Goal: Task Accomplishment & Management: Manage account settings

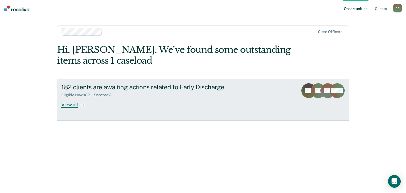
click at [78, 105] on div at bounding box center [81, 104] width 6 height 6
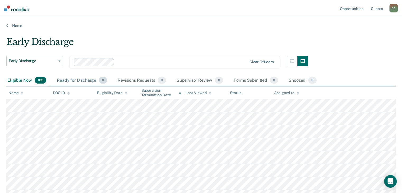
click at [91, 80] on div "Ready for Discharge 0" at bounding box center [82, 81] width 52 height 12
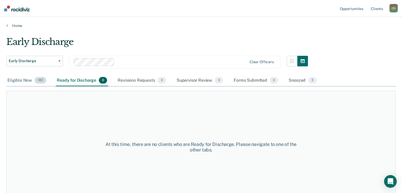
click at [18, 78] on div "Eligible Now 182" at bounding box center [26, 81] width 41 height 12
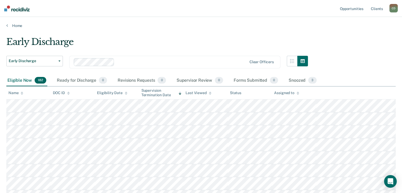
click at [104, 94] on div "Eligibility Date" at bounding box center [112, 93] width 30 height 4
click at [62, 93] on div "DOC ID" at bounding box center [61, 93] width 17 height 4
click at [145, 41] on div "Early Discharge" at bounding box center [156, 43] width 301 height 15
click at [144, 91] on div "Supervision Termination Date" at bounding box center [161, 92] width 40 height 9
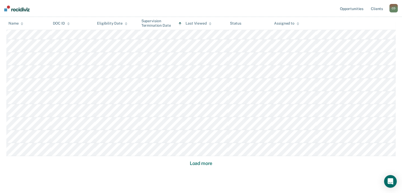
scroll to position [351, 0]
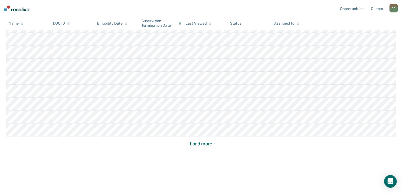
click at [206, 145] on button "Load more" at bounding box center [201, 143] width 26 height 6
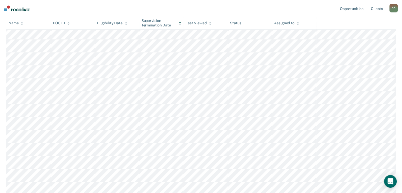
scroll to position [739, 0]
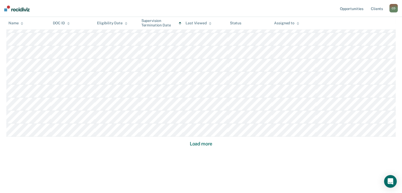
click at [206, 145] on button "Load more" at bounding box center [201, 143] width 26 height 6
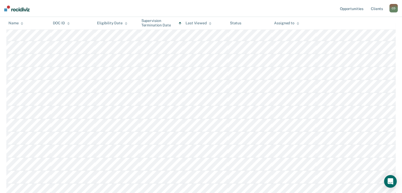
scroll to position [1109, 0]
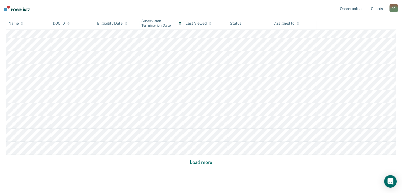
click at [204, 161] on button "Load more" at bounding box center [201, 162] width 26 height 6
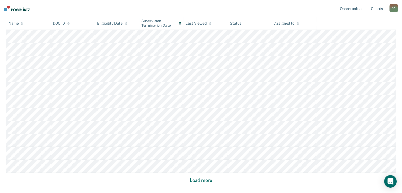
scroll to position [1505, 0]
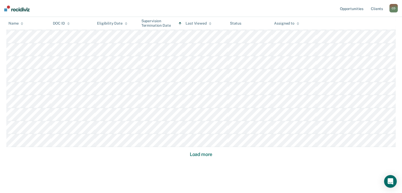
click at [204, 153] on button "Load more" at bounding box center [201, 154] width 26 height 6
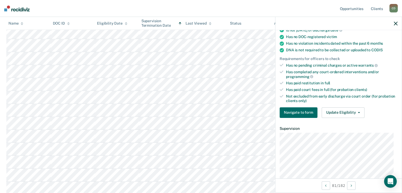
scroll to position [92, 0]
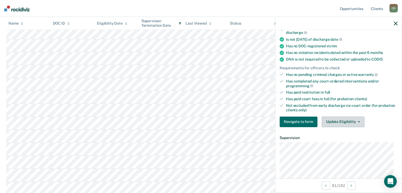
click at [346, 119] on button "Update Eligibility" at bounding box center [342, 121] width 43 height 11
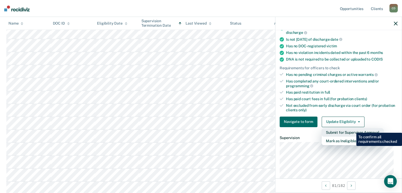
click at [352, 129] on button "Submit for Supervisor Approval" at bounding box center [352, 132] width 62 height 8
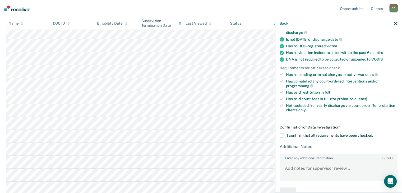
click at [280, 133] on span at bounding box center [281, 135] width 4 height 4
click at [373, 133] on input "I confirm that all requirements have been checked." at bounding box center [373, 133] width 0 height 0
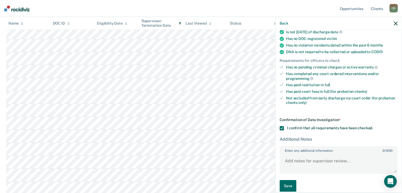
scroll to position [103, 0]
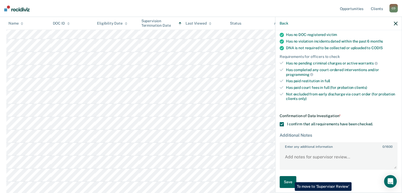
click at [290, 178] on button "Save" at bounding box center [287, 182] width 17 height 12
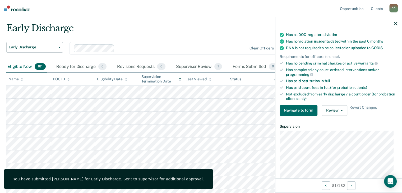
scroll to position [0, 0]
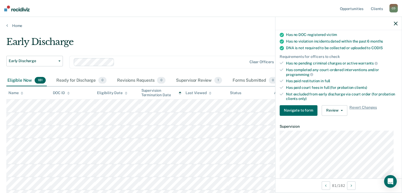
click at [396, 23] on icon "button" at bounding box center [395, 24] width 4 height 4
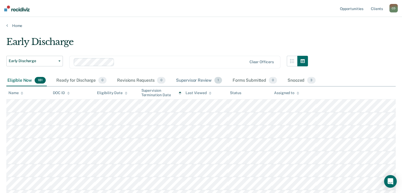
click at [203, 77] on div "Supervisor Review 1" at bounding box center [199, 81] width 48 height 12
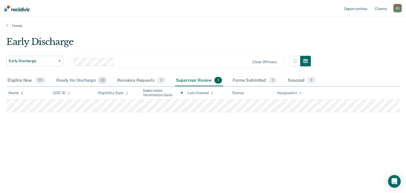
click at [68, 81] on div "Ready for Discharge 0" at bounding box center [81, 81] width 52 height 12
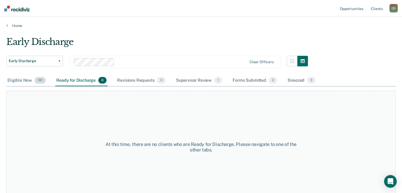
click at [18, 80] on div "Eligible Now 181" at bounding box center [26, 81] width 40 height 12
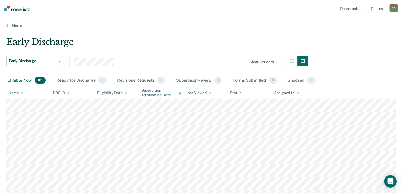
click at [22, 93] on icon at bounding box center [22, 92] width 3 height 3
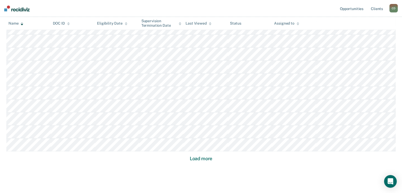
scroll to position [351, 0]
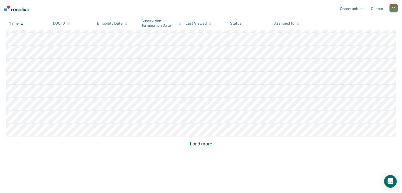
click at [208, 143] on button "Load more" at bounding box center [201, 143] width 26 height 6
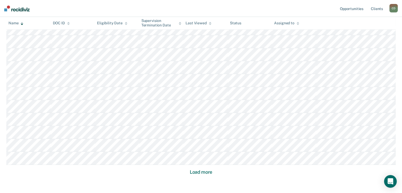
scroll to position [739, 0]
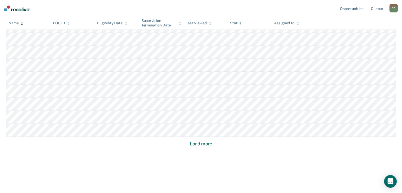
click at [207, 144] on button "Load more" at bounding box center [201, 143] width 26 height 6
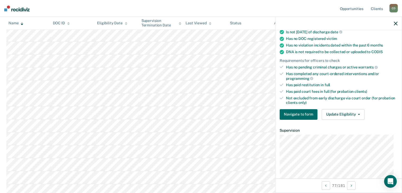
scroll to position [106, 0]
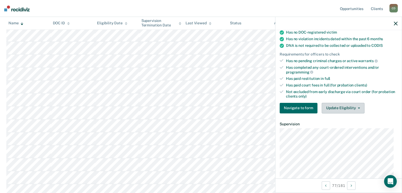
click at [350, 107] on button "Update Eligibility" at bounding box center [342, 108] width 43 height 11
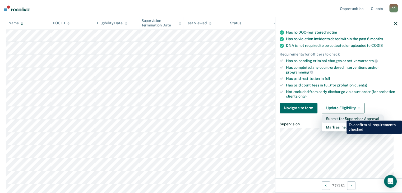
click at [342, 116] on button "Submit for Supervisor Approval" at bounding box center [352, 118] width 62 height 8
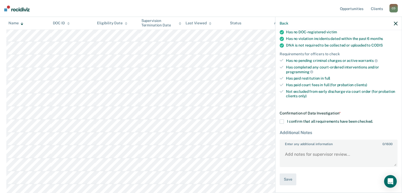
scroll to position [103, 0]
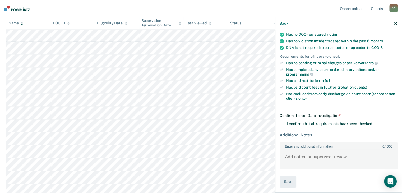
click at [281, 123] on span at bounding box center [281, 124] width 4 height 4
click at [373, 122] on input "I confirm that all requirements have been checked." at bounding box center [373, 122] width 0 height 0
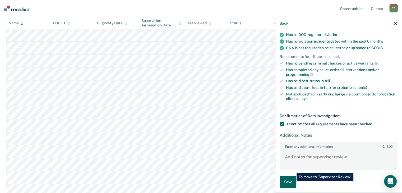
click at [292, 181] on button "Save" at bounding box center [287, 182] width 17 height 12
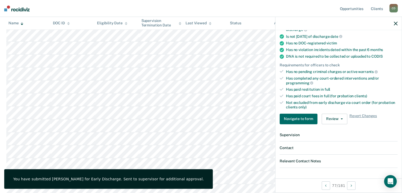
scroll to position [239, 0]
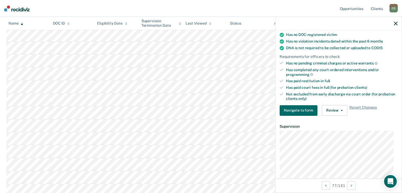
click at [397, 25] on div at bounding box center [338, 23] width 126 height 13
click at [395, 22] on icon "button" at bounding box center [395, 24] width 4 height 4
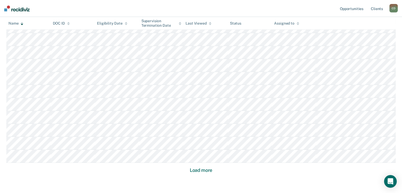
scroll to position [1110, 0]
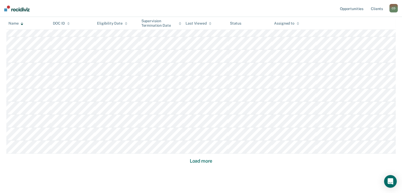
click at [197, 160] on button "Load more" at bounding box center [201, 161] width 26 height 6
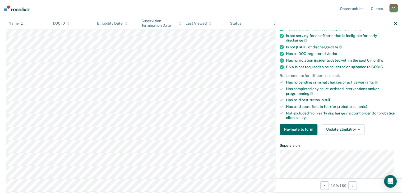
scroll to position [132, 0]
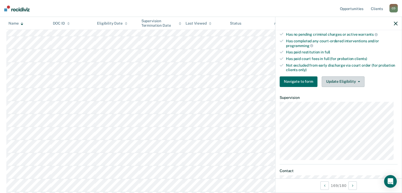
drag, startPoint x: 340, startPoint y: 82, endPoint x: 341, endPoint y: 87, distance: 5.9
click at [340, 82] on button "Update Eligibility" at bounding box center [342, 81] width 43 height 11
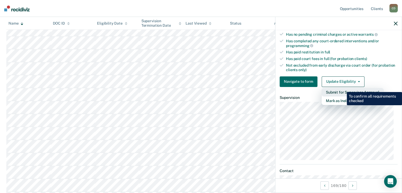
click at [342, 88] on button "Submit for Supervisor Approval" at bounding box center [352, 92] width 62 height 8
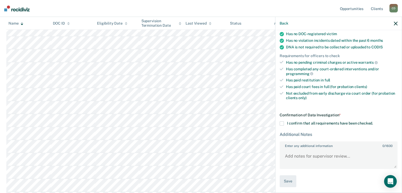
scroll to position [103, 0]
click at [281, 122] on span at bounding box center [281, 124] width 4 height 4
click at [373, 122] on input "I confirm that all requirements have been checked." at bounding box center [373, 122] width 0 height 0
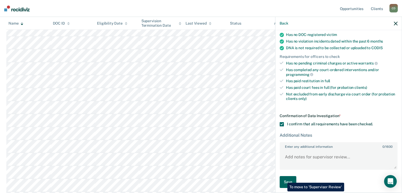
click at [283, 178] on button "Save" at bounding box center [287, 182] width 17 height 12
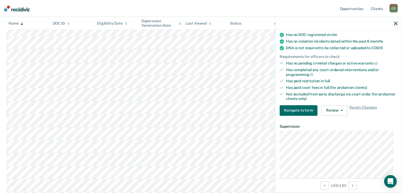
drag, startPoint x: 395, startPoint y: 25, endPoint x: 331, endPoint y: 55, distance: 70.9
click at [395, 25] on icon "button" at bounding box center [395, 24] width 4 height 4
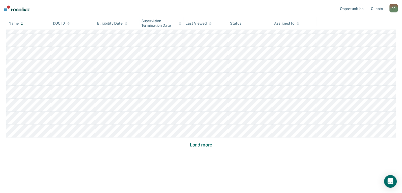
scroll to position [1515, 0]
click at [197, 142] on button "Load more" at bounding box center [201, 143] width 26 height 6
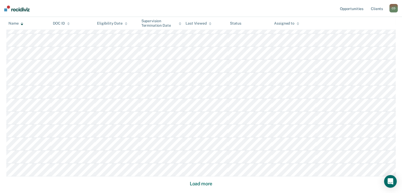
scroll to position [1904, 0]
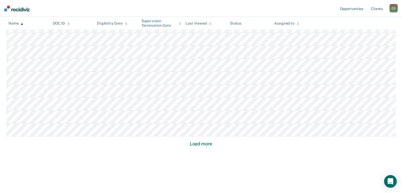
click at [191, 144] on button "Load more" at bounding box center [201, 143] width 26 height 6
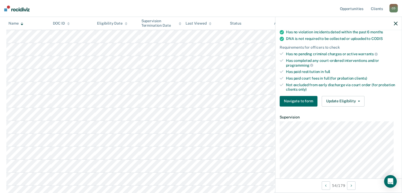
scroll to position [106, 0]
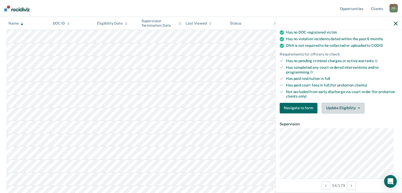
click at [346, 105] on button "Update Eligibility" at bounding box center [342, 108] width 43 height 11
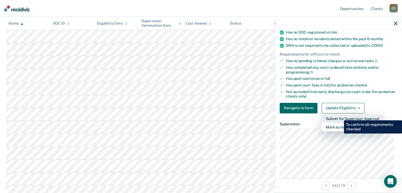
click at [340, 116] on button "Submit for Supervisor Approval" at bounding box center [352, 118] width 62 height 8
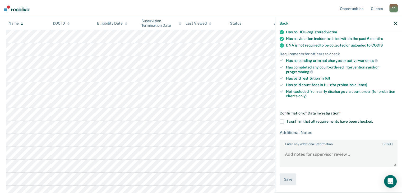
scroll to position [103, 0]
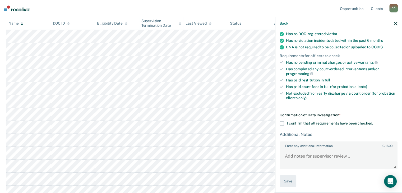
click at [280, 122] on span at bounding box center [281, 123] width 4 height 4
click at [373, 121] on input "I confirm that all requirements have been checked." at bounding box center [373, 121] width 0 height 0
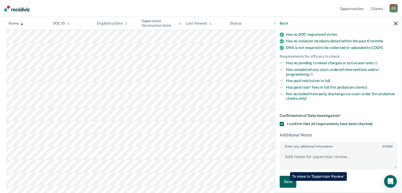
click at [286, 181] on button "Save" at bounding box center [287, 182] width 17 height 12
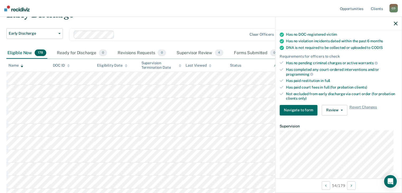
scroll to position [53, 0]
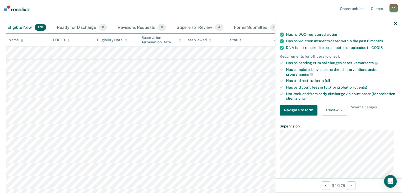
drag, startPoint x: 396, startPoint y: 23, endPoint x: 392, endPoint y: 23, distance: 4.2
click at [396, 23] on icon "button" at bounding box center [395, 24] width 4 height 4
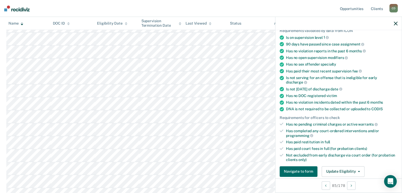
scroll to position [106, 0]
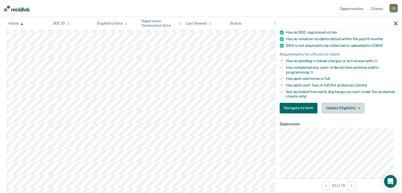
click at [335, 107] on button "Update Eligibility" at bounding box center [342, 108] width 43 height 11
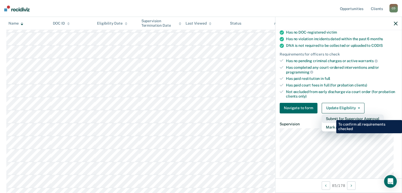
click at [332, 115] on button "Submit for Supervisor Approval" at bounding box center [352, 118] width 62 height 8
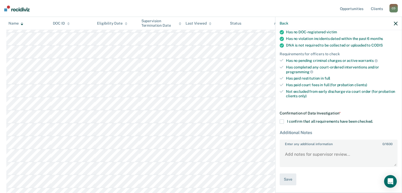
scroll to position [103, 0]
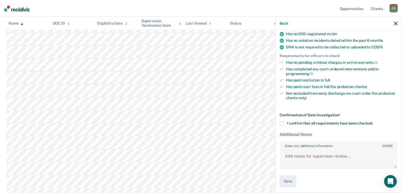
click at [282, 121] on span at bounding box center [281, 123] width 4 height 4
click at [373, 121] on input "I confirm that all requirements have been checked." at bounding box center [373, 121] width 0 height 0
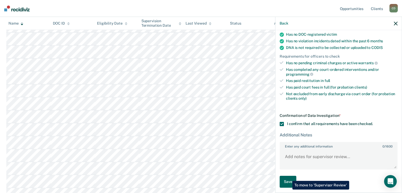
click at [288, 177] on button "Save" at bounding box center [287, 182] width 17 height 12
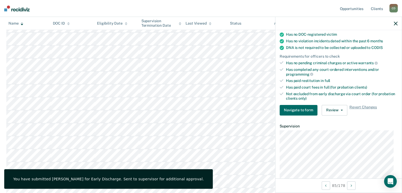
click at [394, 23] on icon "button" at bounding box center [395, 24] width 4 height 4
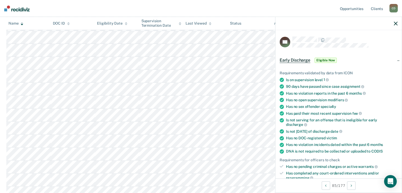
scroll to position [132, 0]
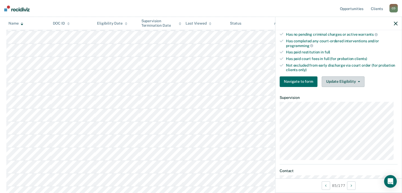
click at [341, 79] on button "Update Eligibility" at bounding box center [342, 81] width 43 height 11
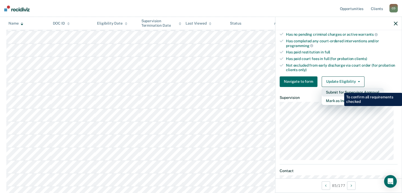
click at [340, 89] on button "Submit for Supervisor Approval" at bounding box center [352, 92] width 62 height 8
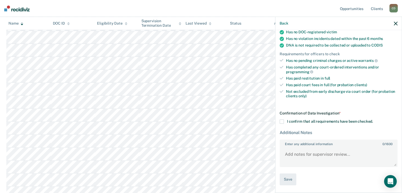
scroll to position [103, 0]
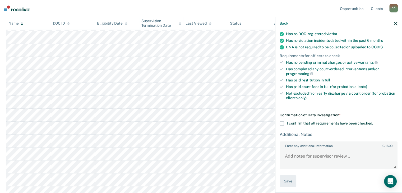
click at [281, 122] on span at bounding box center [281, 123] width 4 height 4
click at [373, 121] on input "I confirm that all requirements have been checked." at bounding box center [373, 121] width 0 height 0
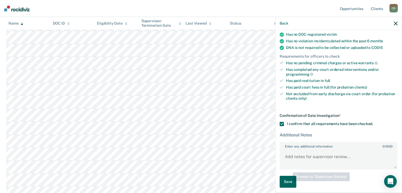
click at [289, 180] on button "Save" at bounding box center [287, 182] width 17 height 12
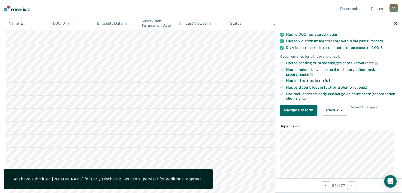
click at [393, 23] on div at bounding box center [338, 23] width 126 height 13
click at [395, 23] on icon "button" at bounding box center [395, 24] width 4 height 4
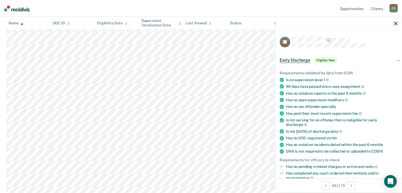
scroll to position [106, 0]
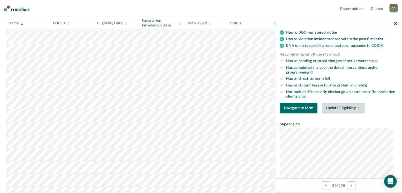
click at [335, 111] on button "Update Eligibility" at bounding box center [342, 108] width 43 height 11
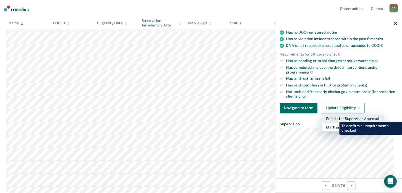
click at [335, 117] on button "Submit for Supervisor Approval" at bounding box center [352, 118] width 62 height 8
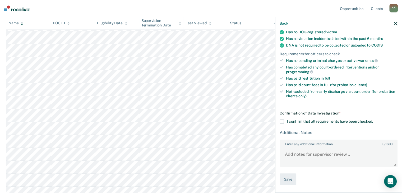
click at [281, 123] on span at bounding box center [281, 121] width 4 height 4
click at [373, 119] on input "I confirm that all requirements have been checked." at bounding box center [373, 119] width 0 height 0
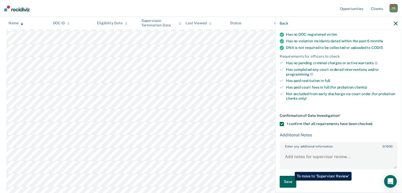
click at [290, 180] on button "Save" at bounding box center [287, 182] width 17 height 12
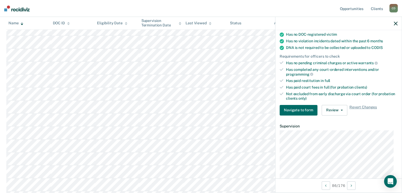
scroll to position [924, 0]
click at [397, 25] on div at bounding box center [338, 23] width 126 height 13
click at [395, 22] on icon "button" at bounding box center [395, 24] width 4 height 4
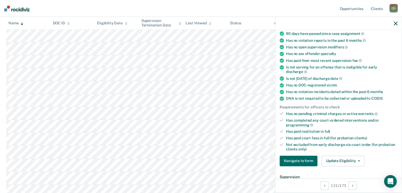
scroll to position [79, 0]
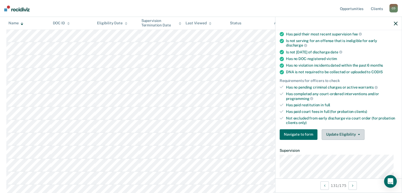
click at [344, 134] on button "Update Eligibility" at bounding box center [342, 134] width 43 height 11
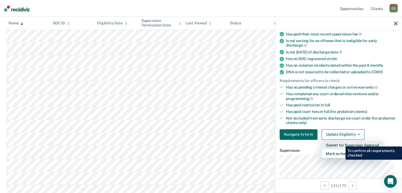
click at [341, 142] on button "Submit for Supervisor Approval" at bounding box center [352, 145] width 62 height 8
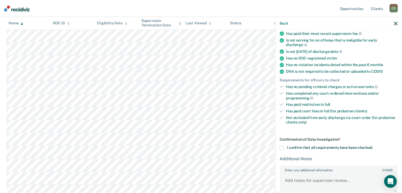
click at [281, 147] on span at bounding box center [281, 147] width 4 height 4
click at [373, 145] on input "I confirm that all requirements have been checked." at bounding box center [373, 145] width 0 height 0
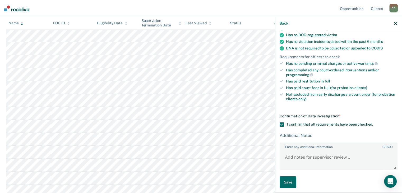
scroll to position [103, 0]
click at [290, 180] on button "Save" at bounding box center [287, 182] width 17 height 12
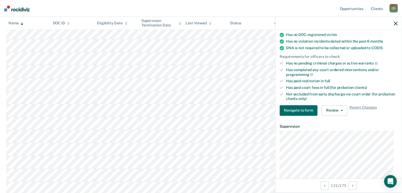
scroll to position [977, 0]
click at [397, 24] on icon "button" at bounding box center [395, 24] width 4 height 4
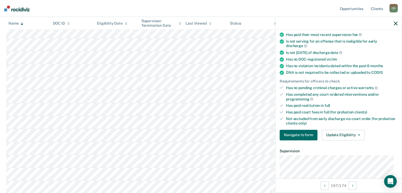
scroll to position [106, 0]
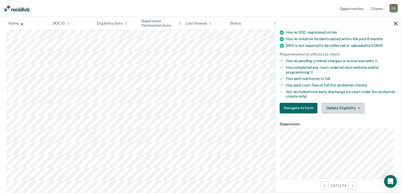
click at [347, 104] on button "Update Eligibility" at bounding box center [342, 108] width 43 height 11
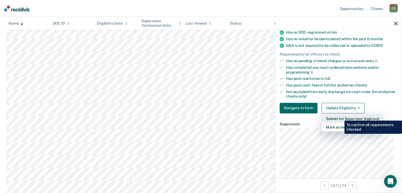
click at [340, 116] on button "Submit for Supervisor Approval" at bounding box center [352, 118] width 62 height 8
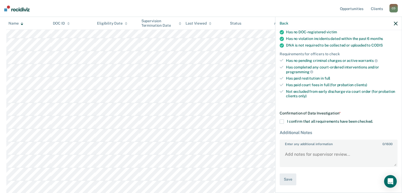
scroll to position [103, 0]
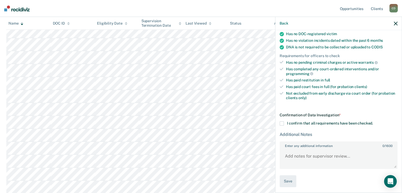
drag, startPoint x: 280, startPoint y: 122, endPoint x: 287, endPoint y: 166, distance: 44.4
click at [280, 124] on span at bounding box center [281, 123] width 4 height 4
click at [373, 121] on input "I confirm that all requirements have been checked." at bounding box center [373, 121] width 0 height 0
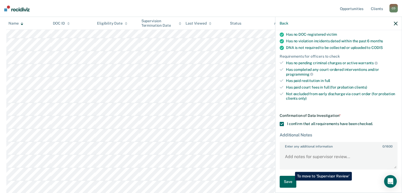
click at [291, 180] on button "Save" at bounding box center [287, 182] width 17 height 12
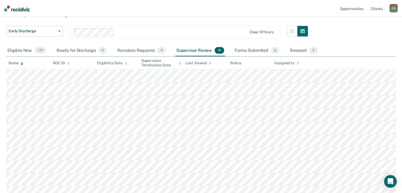
scroll to position [21, 0]
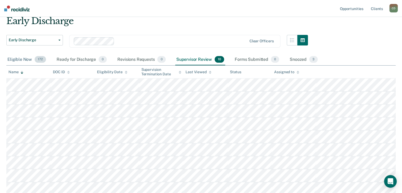
click at [20, 59] on div "Eligible Now 172" at bounding box center [26, 60] width 41 height 12
click at [121, 71] on div "Eligibility Date" at bounding box center [112, 72] width 30 height 4
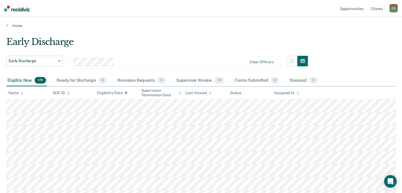
scroll to position [0, 0]
click at [113, 91] on div "Eligibility Date" at bounding box center [112, 93] width 30 height 4
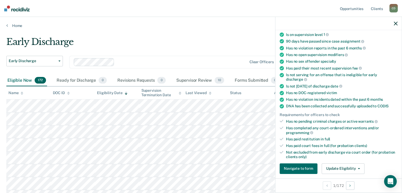
scroll to position [53, 0]
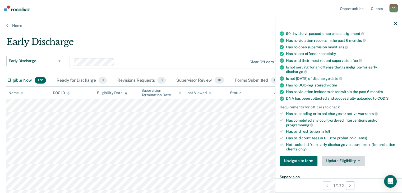
click at [340, 157] on button "Update Eligibility" at bounding box center [342, 161] width 43 height 11
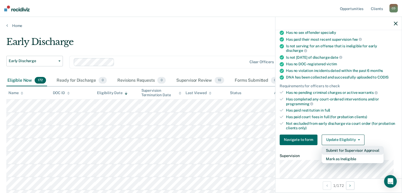
scroll to position [106, 0]
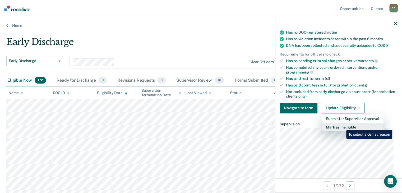
click at [342, 126] on button "Mark as Ineligible" at bounding box center [352, 127] width 62 height 8
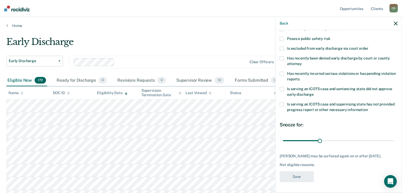
scroll to position [72, 0]
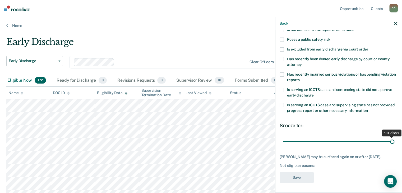
drag, startPoint x: 318, startPoint y: 140, endPoint x: 403, endPoint y: 140, distance: 85.3
type input "90"
click at [394, 140] on input "range" at bounding box center [337, 141] width 111 height 9
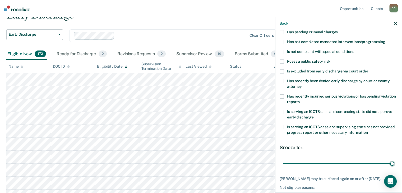
scroll to position [23, 0]
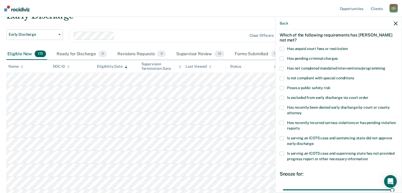
click at [281, 47] on span at bounding box center [281, 49] width 4 height 4
click at [347, 47] on input "Has unpaid court fees or restitution" at bounding box center [347, 47] width 0 height 0
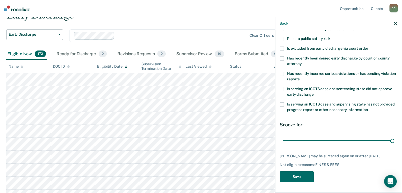
scroll to position [76, 0]
click at [299, 177] on button "Save" at bounding box center [296, 176] width 34 height 11
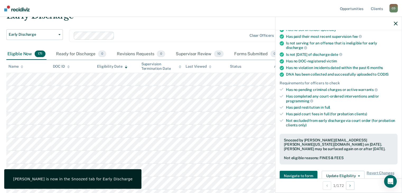
click at [395, 23] on icon "button" at bounding box center [395, 24] width 4 height 4
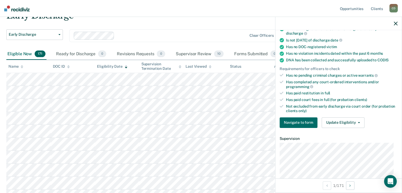
scroll to position [106, 0]
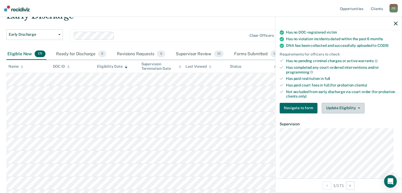
click at [346, 105] on button "Update Eligibility" at bounding box center [342, 108] width 43 height 11
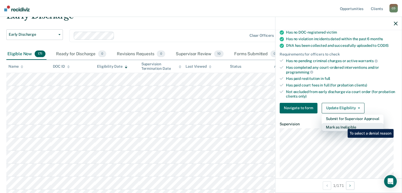
click at [343, 125] on button "Mark as Ineligible" at bounding box center [352, 127] width 62 height 8
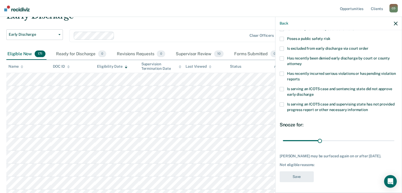
scroll to position [72, 0]
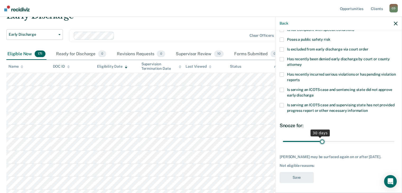
click at [320, 141] on input "range" at bounding box center [337, 141] width 111 height 9
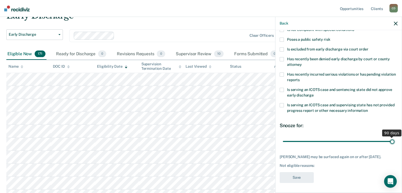
drag, startPoint x: 319, startPoint y: 141, endPoint x: 405, endPoint y: 141, distance: 86.1
type input "90"
click at [394, 141] on input "range" at bounding box center [337, 141] width 111 height 9
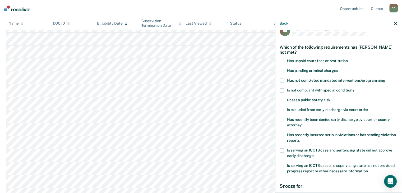
scroll to position [0, 0]
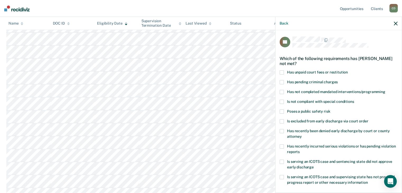
click at [281, 71] on span at bounding box center [281, 72] width 4 height 4
click at [347, 70] on input "Has unpaid court fees or restitution" at bounding box center [347, 70] width 0 height 0
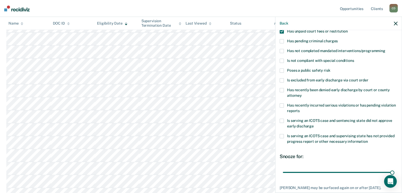
scroll to position [72, 0]
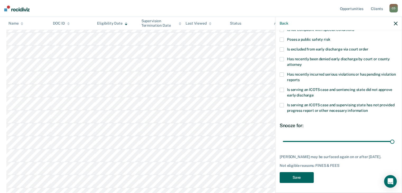
click at [305, 177] on button "Save" at bounding box center [296, 177] width 34 height 11
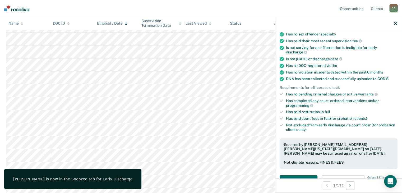
click at [395, 23] on icon "button" at bounding box center [395, 24] width 4 height 4
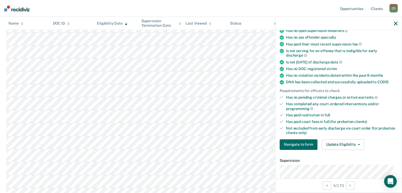
scroll to position [106, 0]
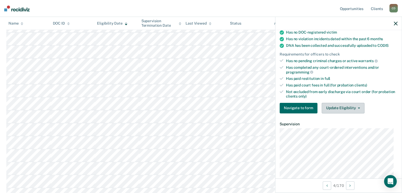
click at [351, 106] on button "Update Eligibility" at bounding box center [342, 108] width 43 height 11
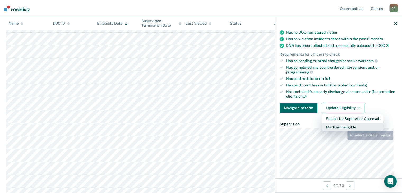
click at [343, 125] on button "Mark as Ineligible" at bounding box center [352, 127] width 62 height 8
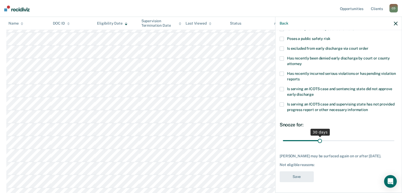
scroll to position [72, 0]
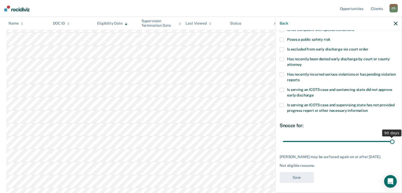
drag, startPoint x: 316, startPoint y: 142, endPoint x: 404, endPoint y: 143, distance: 88.2
type input "90"
click at [394, 143] on input "range" at bounding box center [337, 141] width 111 height 9
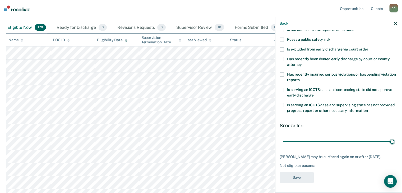
scroll to position [0, 0]
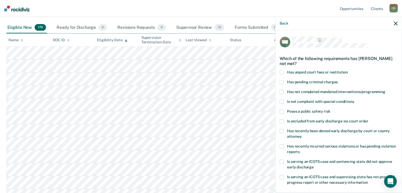
click at [281, 72] on span at bounding box center [281, 72] width 4 height 4
click at [347, 70] on input "Has unpaid court fees or restitution" at bounding box center [347, 70] width 0 height 0
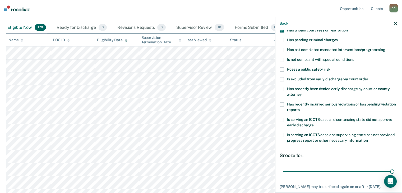
scroll to position [72, 0]
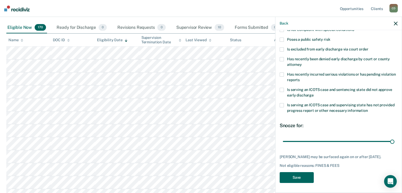
click at [303, 178] on button "Save" at bounding box center [296, 177] width 34 height 11
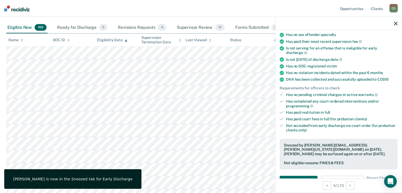
drag, startPoint x: 395, startPoint y: 24, endPoint x: 379, endPoint y: 25, distance: 16.1
click at [395, 24] on icon "button" at bounding box center [395, 24] width 4 height 4
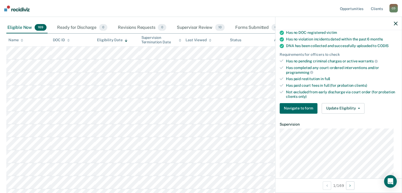
scroll to position [106, 0]
click at [346, 103] on button "Update Eligibility" at bounding box center [342, 108] width 43 height 11
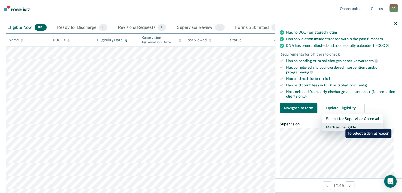
click at [341, 125] on button "Mark as Ineligible" at bounding box center [352, 127] width 62 height 8
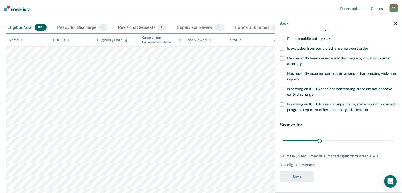
scroll to position [72, 0]
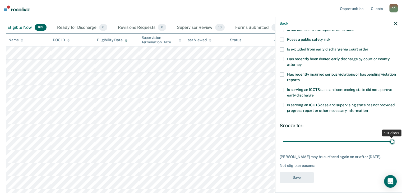
drag, startPoint x: 316, startPoint y: 141, endPoint x: 405, endPoint y: 138, distance: 89.6
type input "90"
click at [394, 138] on input "range" at bounding box center [337, 141] width 111 height 9
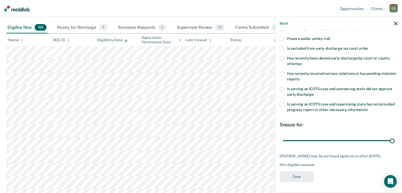
scroll to position [76, 0]
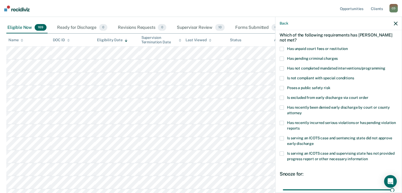
click at [284, 47] on label "Has unpaid court fees or restitution" at bounding box center [338, 50] width 118 height 6
click at [347, 47] on input "Has unpaid court fees or restitution" at bounding box center [347, 47] width 0 height 0
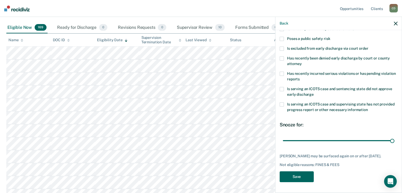
click at [307, 176] on button "Save" at bounding box center [296, 176] width 34 height 11
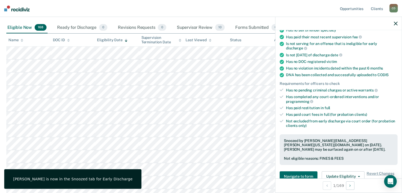
click at [394, 23] on icon "button" at bounding box center [395, 24] width 4 height 4
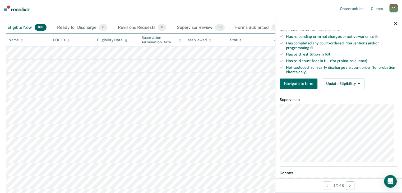
scroll to position [132, 0]
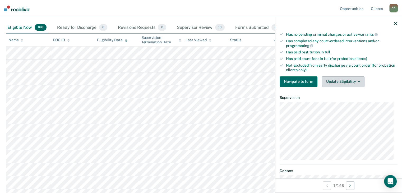
click at [348, 78] on button "Update Eligibility" at bounding box center [342, 81] width 43 height 11
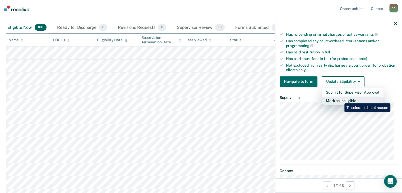
click at [340, 99] on button "Mark as Ineligible" at bounding box center [352, 100] width 62 height 8
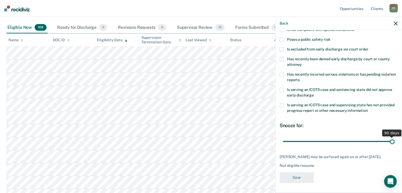
drag, startPoint x: 318, startPoint y: 143, endPoint x: 405, endPoint y: 136, distance: 87.9
type input "90"
click at [394, 137] on input "range" at bounding box center [337, 141] width 111 height 9
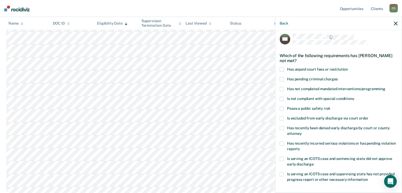
scroll to position [0, 0]
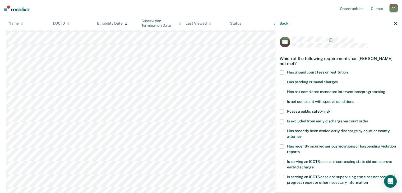
click at [282, 70] on span at bounding box center [281, 72] width 4 height 4
click at [347, 70] on input "Has unpaid court fees or restitution" at bounding box center [347, 70] width 0 height 0
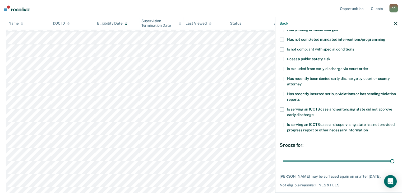
scroll to position [76, 0]
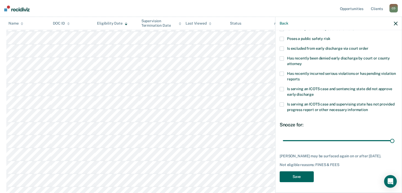
click at [299, 175] on button "Save" at bounding box center [296, 176] width 34 height 11
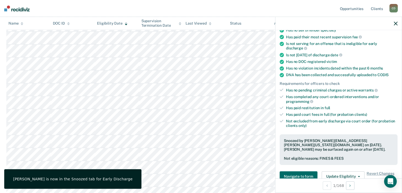
scroll to position [0, 0]
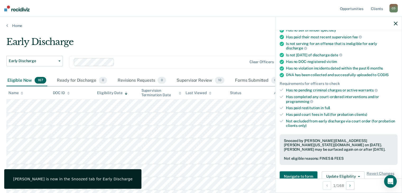
click at [396, 21] on button "button" at bounding box center [395, 23] width 4 height 4
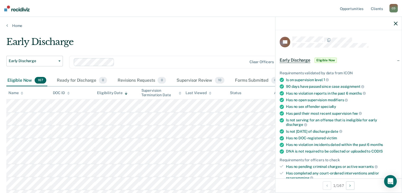
scroll to position [106, 0]
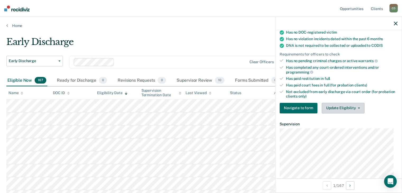
click at [349, 106] on button "Update Eligibility" at bounding box center [342, 108] width 43 height 11
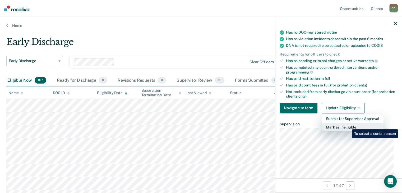
click at [348, 125] on button "Mark as Ineligible" at bounding box center [352, 127] width 62 height 8
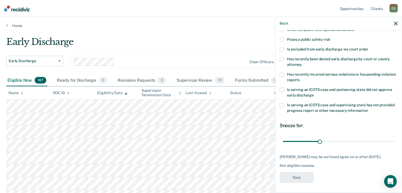
scroll to position [53, 0]
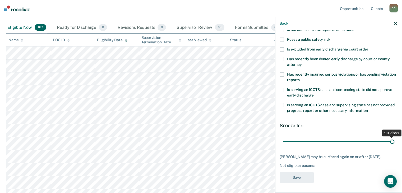
drag, startPoint x: 317, startPoint y: 140, endPoint x: 405, endPoint y: 142, distance: 87.9
type input "90"
click at [394, 142] on input "range" at bounding box center [337, 141] width 111 height 9
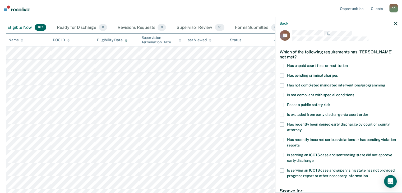
scroll to position [0, 0]
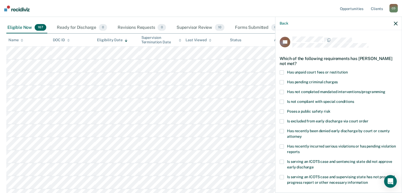
click at [282, 72] on span at bounding box center [281, 72] width 4 height 4
click at [347, 70] on input "Has unpaid court fees or restitution" at bounding box center [347, 70] width 0 height 0
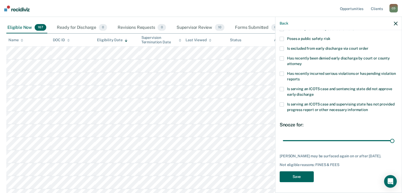
click at [307, 178] on button "Save" at bounding box center [296, 176] width 34 height 11
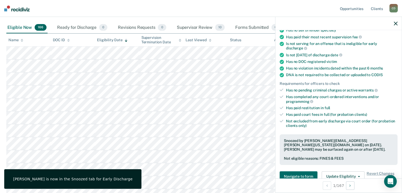
click at [396, 21] on button "button" at bounding box center [395, 23] width 4 height 4
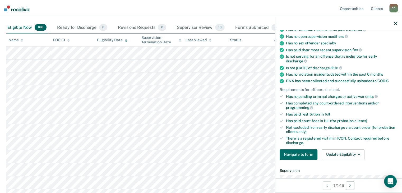
scroll to position [79, 0]
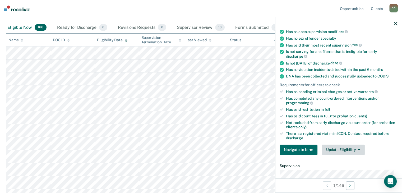
click at [347, 148] on button "Update Eligibility" at bounding box center [342, 149] width 43 height 11
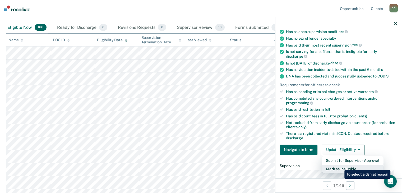
click at [340, 166] on button "Mark as Ineligible" at bounding box center [352, 168] width 62 height 8
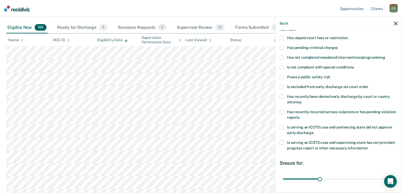
scroll to position [19, 0]
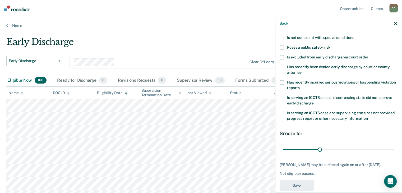
scroll to position [72, 0]
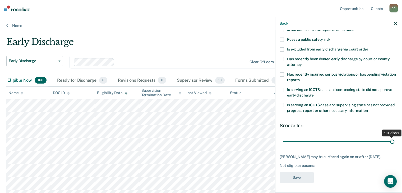
drag, startPoint x: 317, startPoint y: 139, endPoint x: 405, endPoint y: 139, distance: 88.4
type input "90"
click at [394, 139] on input "range" at bounding box center [337, 141] width 111 height 9
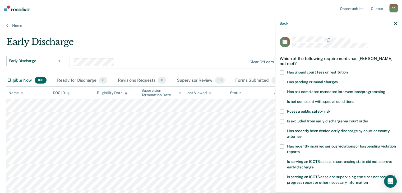
click at [281, 72] on span at bounding box center [281, 72] width 4 height 4
click at [347, 70] on input "Has unpaid court fees or restitution" at bounding box center [347, 70] width 0 height 0
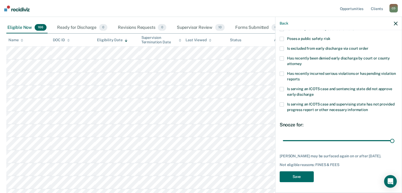
scroll to position [76, 0]
click at [303, 176] on button "Save" at bounding box center [296, 176] width 34 height 11
click at [396, 24] on icon "button" at bounding box center [395, 24] width 4 height 4
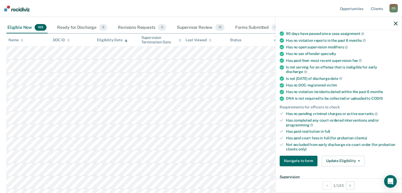
scroll to position [79, 0]
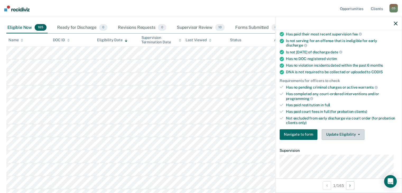
click at [352, 133] on button "Update Eligibility" at bounding box center [342, 134] width 43 height 11
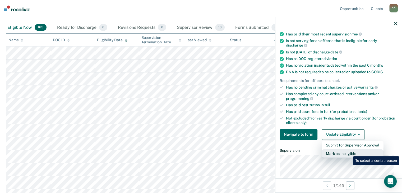
click at [348, 151] on button "Mark as Ineligible" at bounding box center [352, 153] width 62 height 8
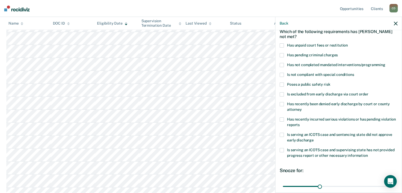
scroll to position [19, 0]
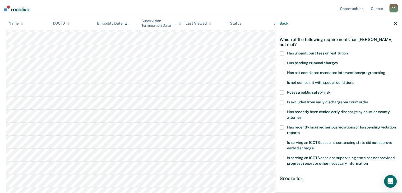
click at [280, 72] on span at bounding box center [281, 73] width 4 height 4
click at [385, 71] on input "Has not completed mandated interventions/programming" at bounding box center [385, 71] width 0 height 0
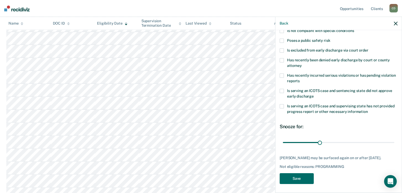
scroll to position [72, 0]
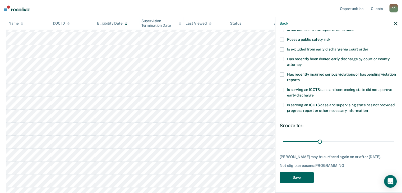
click at [308, 178] on button "Save" at bounding box center [296, 177] width 34 height 11
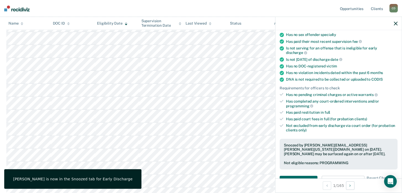
click at [393, 23] on div at bounding box center [338, 23] width 126 height 13
click at [394, 25] on icon "button" at bounding box center [395, 24] width 4 height 4
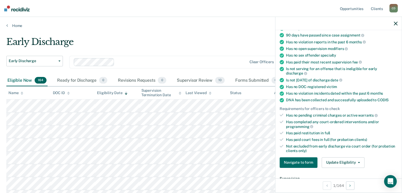
scroll to position [79, 0]
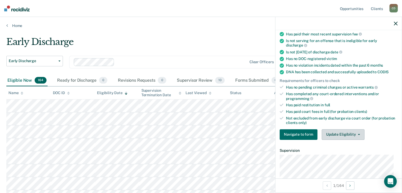
click at [333, 130] on button "Update Eligibility" at bounding box center [342, 134] width 43 height 11
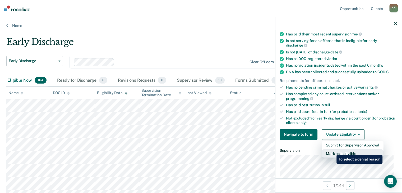
click at [332, 151] on button "Mark as Ineligible" at bounding box center [352, 153] width 62 height 8
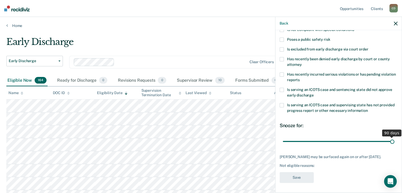
drag, startPoint x: 317, startPoint y: 139, endPoint x: 397, endPoint y: 140, distance: 80.3
type input "90"
click at [394, 140] on input "range" at bounding box center [337, 141] width 111 height 9
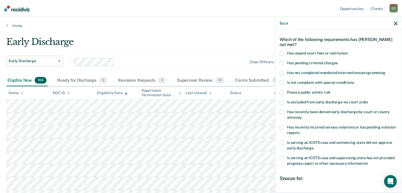
click at [284, 51] on label "Has unpaid court fees or restitution" at bounding box center [338, 54] width 118 height 6
click at [347, 51] on input "Has unpaid court fees or restitution" at bounding box center [347, 51] width 0 height 0
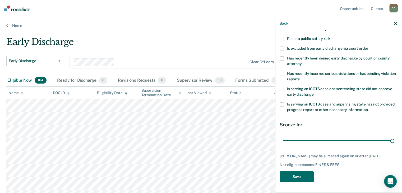
scroll to position [76, 0]
click at [302, 175] on button "Save" at bounding box center [296, 176] width 34 height 11
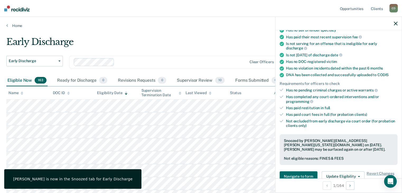
drag, startPoint x: 394, startPoint y: 23, endPoint x: 384, endPoint y: 27, distance: 10.1
click at [394, 23] on icon "button" at bounding box center [395, 24] width 4 height 4
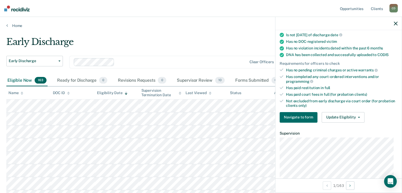
scroll to position [106, 0]
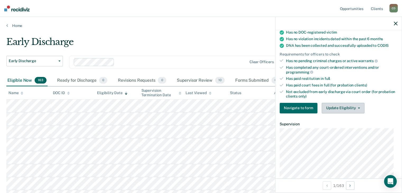
click at [344, 106] on button "Update Eligibility" at bounding box center [342, 108] width 43 height 11
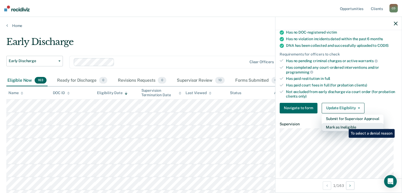
click at [344, 125] on button "Mark as Ineligible" at bounding box center [352, 127] width 62 height 8
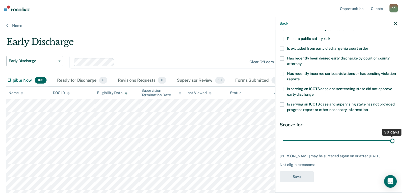
drag, startPoint x: 318, startPoint y: 137, endPoint x: 405, endPoint y: 136, distance: 87.4
type input "90"
click at [394, 136] on input "range" at bounding box center [337, 140] width 111 height 9
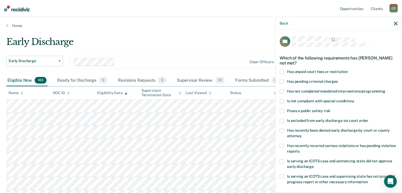
scroll to position [0, 0]
click at [283, 72] on label "Has unpaid court fees or restitution" at bounding box center [338, 73] width 118 height 6
click at [347, 70] on input "Has unpaid court fees or restitution" at bounding box center [347, 70] width 0 height 0
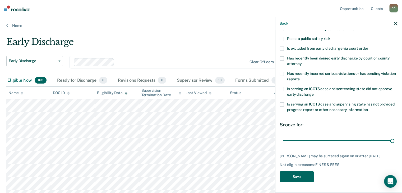
click at [309, 175] on button "Save" at bounding box center [296, 176] width 34 height 11
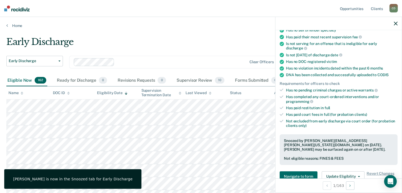
drag, startPoint x: 394, startPoint y: 21, endPoint x: 381, endPoint y: 30, distance: 15.2
click at [394, 21] on button "button" at bounding box center [395, 23] width 4 height 4
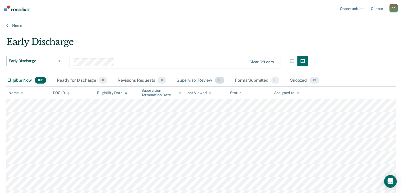
click at [188, 78] on div "Supervisor Review 10" at bounding box center [200, 81] width 50 height 12
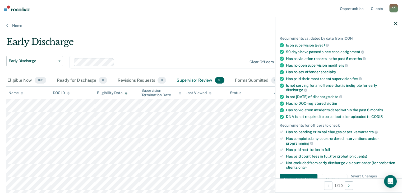
scroll to position [0, 0]
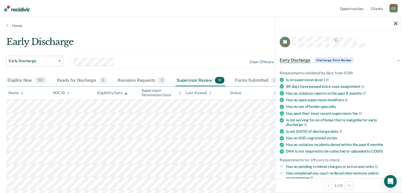
click at [394, 22] on icon "button" at bounding box center [395, 24] width 4 height 4
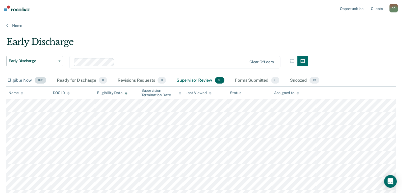
click at [15, 81] on div "Eligible Now 162" at bounding box center [26, 81] width 41 height 12
click at [303, 80] on div "Snoozed 13" at bounding box center [304, 81] width 31 height 12
